Goal: Find specific page/section: Find specific page/section

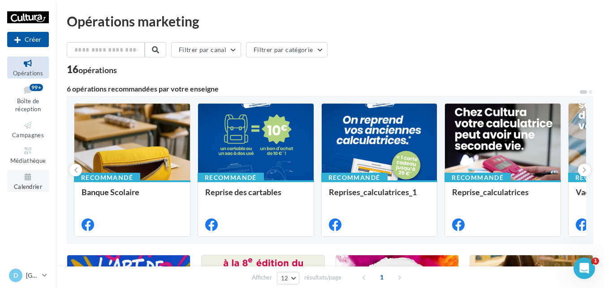
click at [35, 177] on icon at bounding box center [28, 177] width 36 height 10
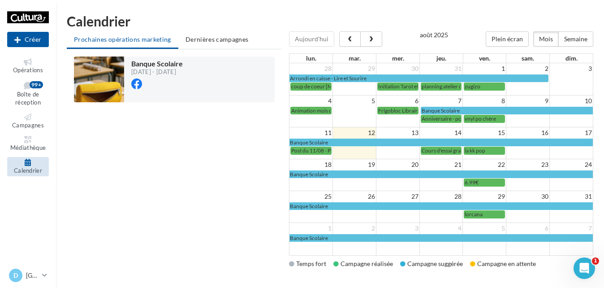
click at [35, 161] on icon at bounding box center [28, 162] width 36 height 7
click at [346, 42] on span "button" at bounding box center [350, 39] width 8 height 6
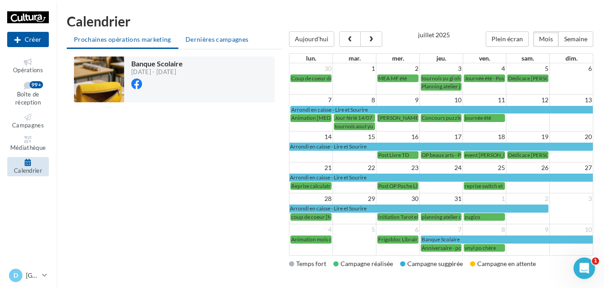
click at [197, 43] on li "Dernières campagnes" at bounding box center [217, 39] width 78 height 16
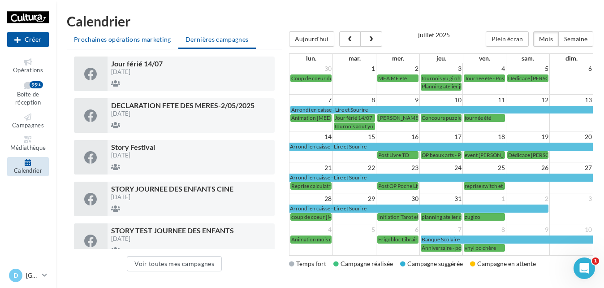
click at [125, 38] on span "Prochaines opérations marketing" at bounding box center [122, 39] width 97 height 8
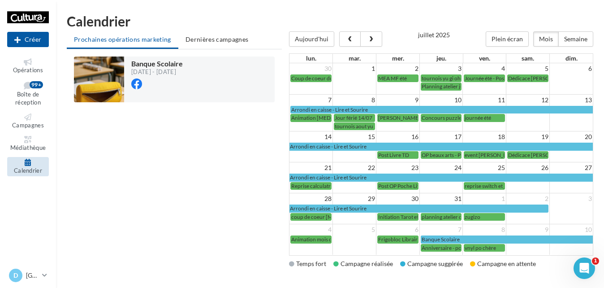
click at [258, 115] on div "Banque Scolaire [DATE] - [DATE] Chargement '" at bounding box center [174, 161] width 215 height 224
